Goal: Check status: Check status

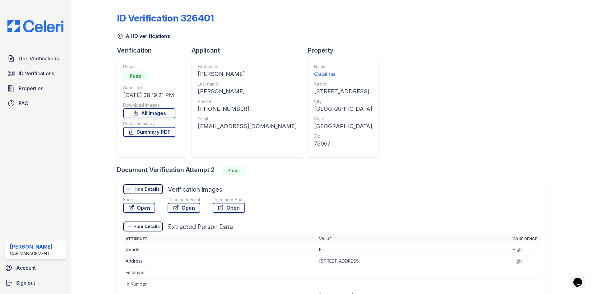
scroll to position [53, 0]
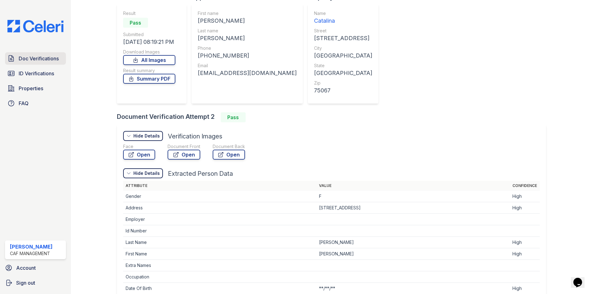
click at [39, 57] on span "Doc Verifications" at bounding box center [39, 58] width 40 height 7
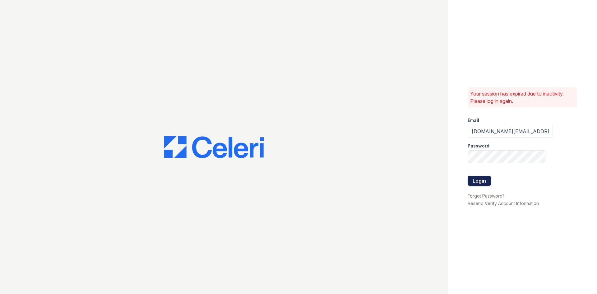
click at [477, 180] on button "Login" at bounding box center [479, 181] width 23 height 10
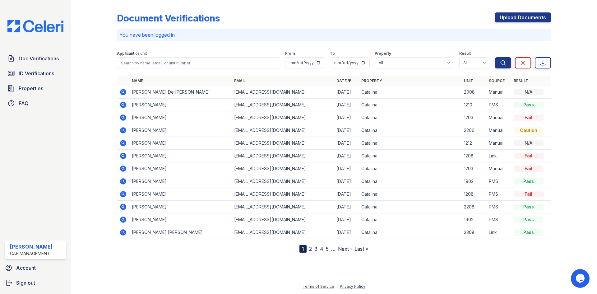
click at [124, 92] on icon at bounding box center [122, 91] width 7 height 7
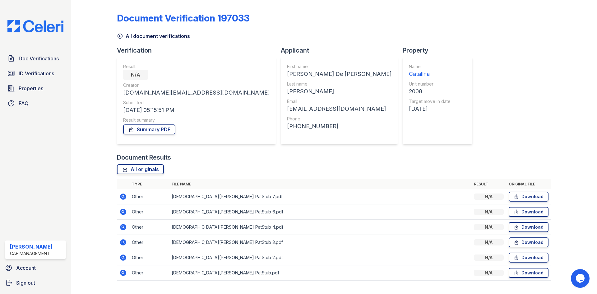
click at [123, 258] on icon at bounding box center [123, 257] width 6 height 6
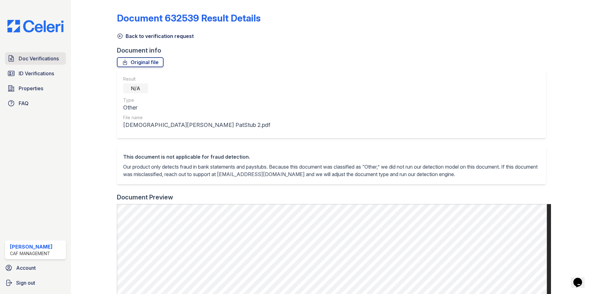
click at [34, 61] on span "Doc Verifications" at bounding box center [39, 58] width 40 height 7
